Goal: Information Seeking & Learning: Find contact information

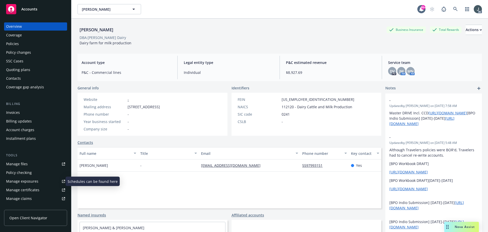
click at [38, 178] on link "Manage exposures" at bounding box center [35, 181] width 63 height 8
click at [451, 8] on link at bounding box center [456, 9] width 10 height 10
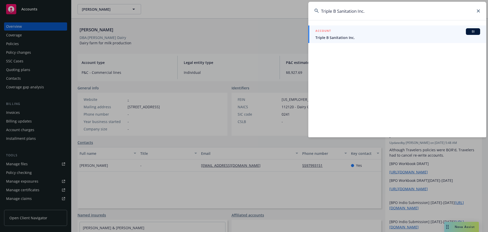
type input "Triple B Sanitation Inc."
click at [359, 32] on div "ACCOUNT BI" at bounding box center [398, 31] width 165 height 7
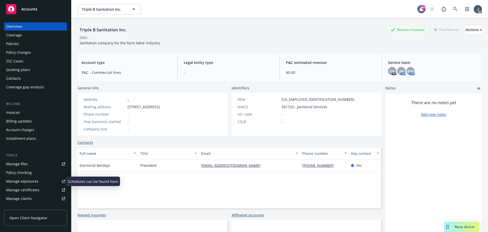
click at [23, 182] on div "Manage exposures" at bounding box center [22, 181] width 32 height 8
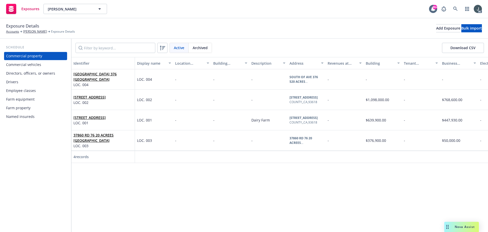
click at [24, 66] on div "Commercial vehicles" at bounding box center [23, 65] width 35 height 8
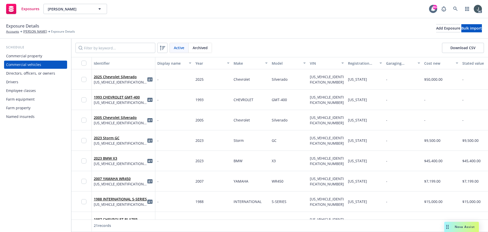
click at [24, 88] on div "Employee classes" at bounding box center [21, 90] width 30 height 8
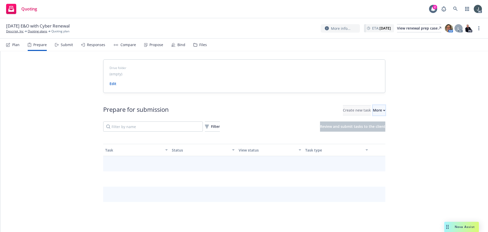
click at [373, 112] on div "More" at bounding box center [379, 110] width 12 height 10
click at [377, 133] on span "Go to Indio account" at bounding box center [376, 133] width 45 height 5
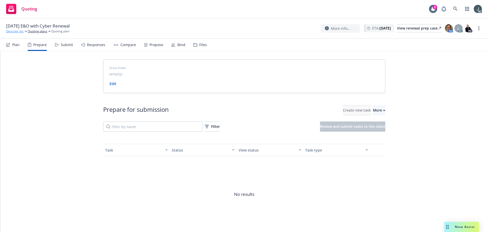
click at [21, 31] on link "Descript, Inc" at bounding box center [15, 31] width 18 height 5
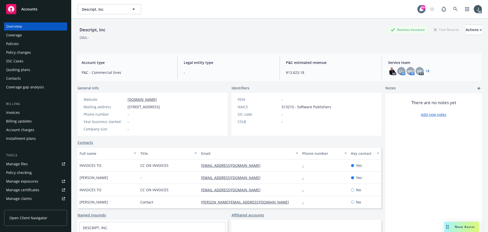
drag, startPoint x: 117, startPoint y: 177, endPoint x: 80, endPoint y: 177, distance: 36.9
click at [80, 177] on div "Christine Cardinale" at bounding box center [108, 177] width 61 height 12
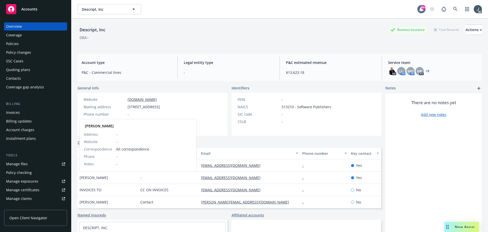
copy span "Christine Cardinale"
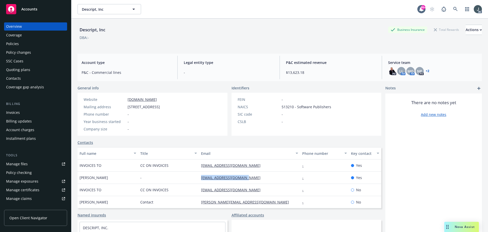
drag, startPoint x: 258, startPoint y: 178, endPoint x: 311, endPoint y: 176, distance: 52.9
click at [199, 177] on div "ccardinale@svfgroup.com" at bounding box center [249, 177] width 101 height 12
copy link "ccardinale@svfgroup.com"
drag, startPoint x: 79, startPoint y: 201, endPoint x: 105, endPoint y: 202, distance: 25.4
click at [105, 202] on div "Ibrahim Cisse" at bounding box center [108, 202] width 61 height 12
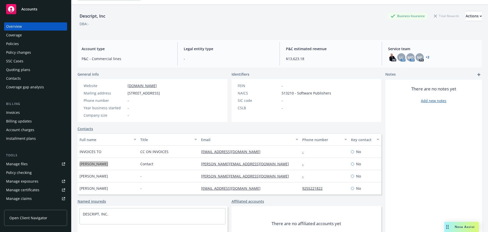
scroll to position [25, 0]
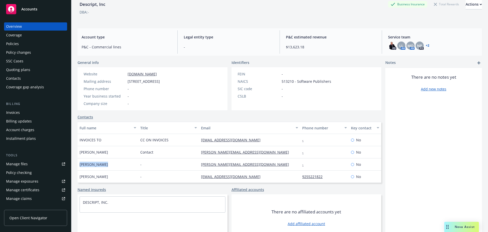
drag, startPoint x: 79, startPoint y: 164, endPoint x: 106, endPoint y: 165, distance: 27.2
click at [106, 165] on div "[PERSON_NAME]" at bounding box center [108, 164] width 61 height 12
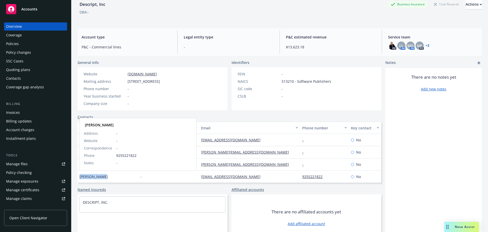
drag, startPoint x: 80, startPoint y: 176, endPoint x: 103, endPoint y: 179, distance: 23.5
click at [103, 179] on span "[PERSON_NAME]" at bounding box center [94, 176] width 28 height 5
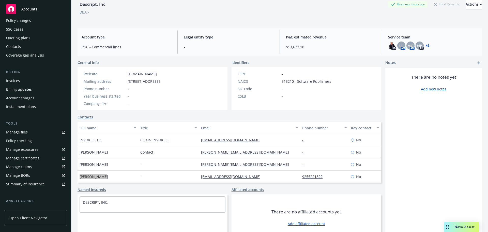
scroll to position [100, 0]
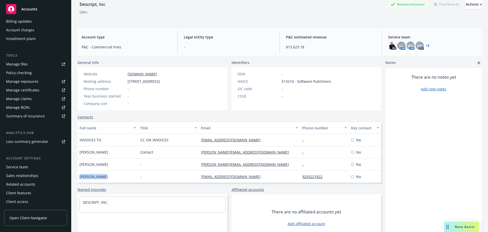
click at [27, 166] on div "Service team" at bounding box center [17, 167] width 22 height 8
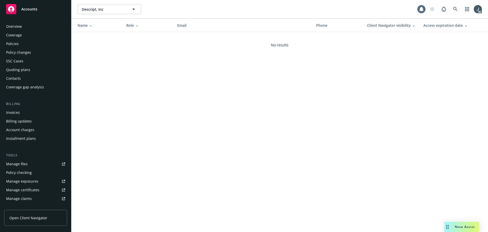
scroll to position [100, 0]
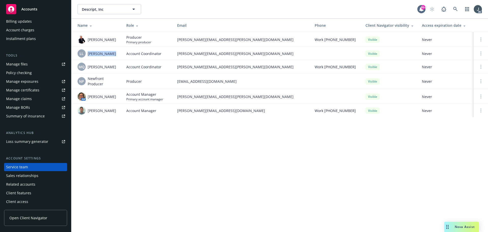
drag, startPoint x: 87, startPoint y: 54, endPoint x: 111, endPoint y: 55, distance: 24.2
click at [111, 55] on div "LL Lacy Lipetzky" at bounding box center [98, 53] width 41 height 8
copy span "[PERSON_NAME]"
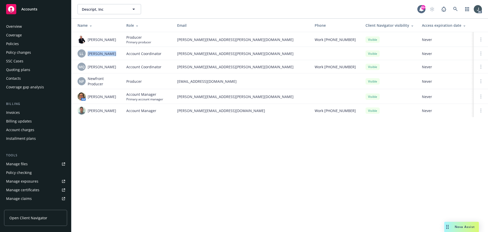
click at [12, 44] on div "Policies" at bounding box center [12, 44] width 13 height 8
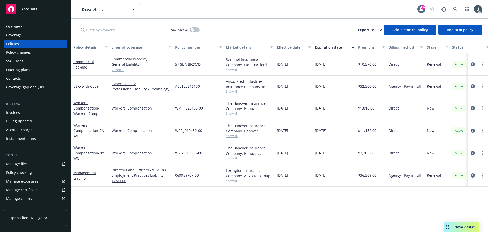
drag, startPoint x: 320, startPoint y: 86, endPoint x: 344, endPoint y: 86, distance: 24.2
click at [344, 86] on div "[DATE]" at bounding box center [334, 86] width 43 height 21
copy span "[DATE]"
drag, startPoint x: 73, startPoint y: 90, endPoint x: 100, endPoint y: 90, distance: 27.0
click at [100, 90] on div "E&O with Cyber" at bounding box center [90, 86] width 38 height 21
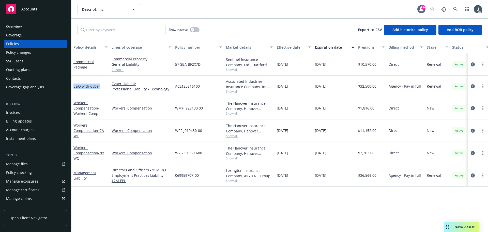
copy link "E&O with Cyber"
click at [184, 205] on div "Policy details Lines of coverage Policy number Market details Effective date Ex…" at bounding box center [279, 136] width 417 height 191
drag, startPoint x: 101, startPoint y: 91, endPoint x: 73, endPoint y: 90, distance: 27.2
click at [73, 90] on div "E&O with Cyber" at bounding box center [90, 86] width 38 height 21
copy link "E&O with Cyber"
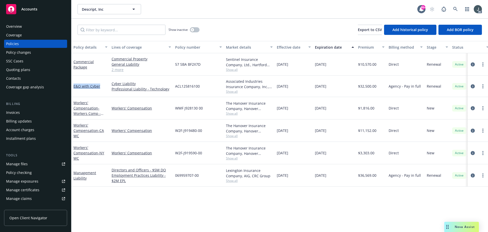
click at [169, 208] on div "Policy details Lines of coverage Policy number Market details Effective date Ex…" at bounding box center [279, 136] width 417 height 191
click at [472, 86] on icon "circleInformation" at bounding box center [473, 86] width 4 height 4
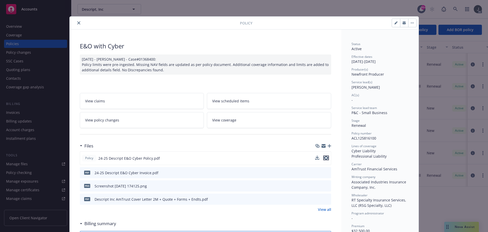
click at [325, 158] on icon "preview file" at bounding box center [326, 158] width 5 height 4
click at [319, 209] on link "View all" at bounding box center [324, 208] width 13 height 5
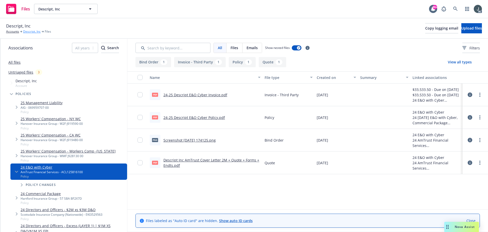
click at [28, 32] on link "Descript, Inc" at bounding box center [32, 31] width 18 height 5
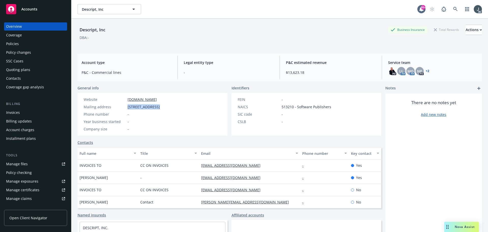
drag, startPoint x: 128, startPoint y: 106, endPoint x: 156, endPoint y: 107, distance: 27.5
click at [156, 107] on span "[STREET_ADDRESS]" at bounding box center [144, 106] width 32 height 5
copy span "[STREET_ADDRESS]"
click at [160, 107] on span "[STREET_ADDRESS]" at bounding box center [144, 106] width 32 height 5
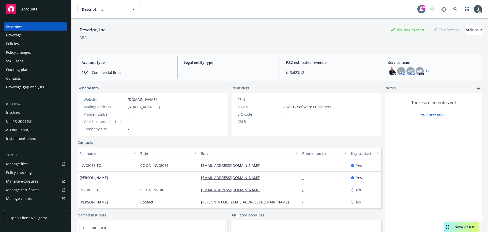
copy span "94102"
click at [19, 42] on div "Policies" at bounding box center [35, 44] width 59 height 8
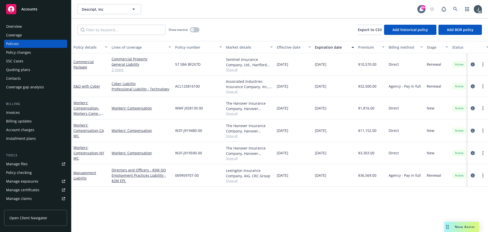
click at [20, 24] on div "Overview" at bounding box center [14, 26] width 16 height 8
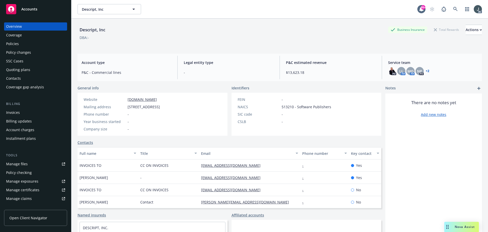
click at [112, 177] on div "[PERSON_NAME]" at bounding box center [108, 177] width 61 height 12
